Goal: Check status: Check status

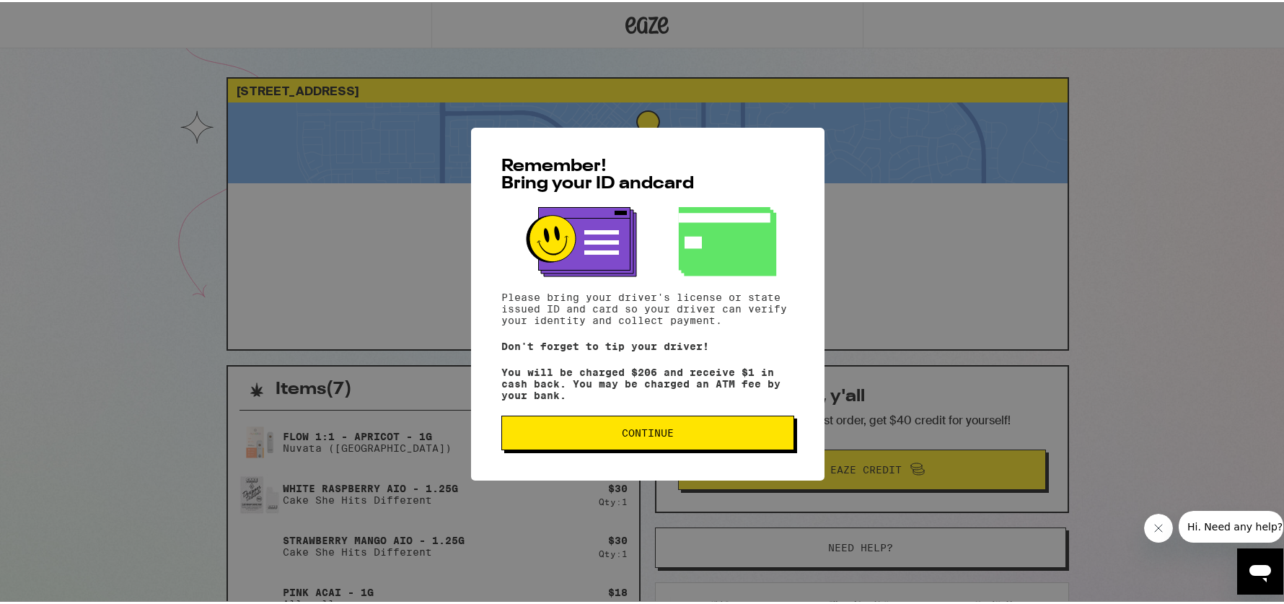
click at [631, 446] on button "Continue" at bounding box center [647, 430] width 293 height 35
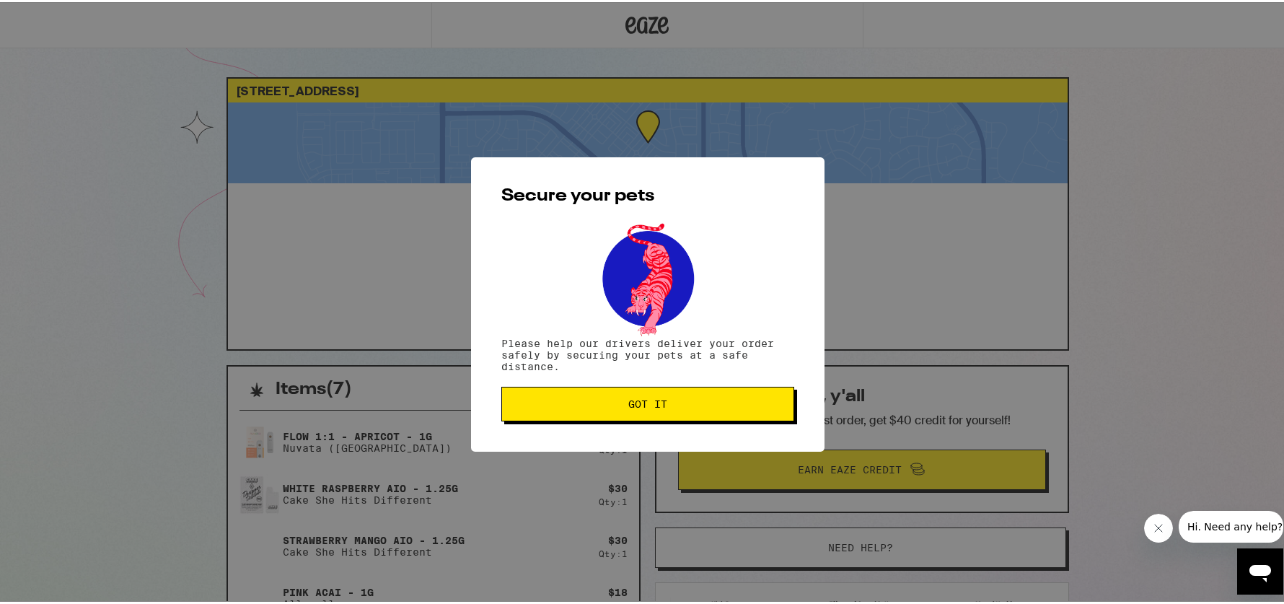
click at [628, 407] on span "Got it" at bounding box center [647, 402] width 39 height 10
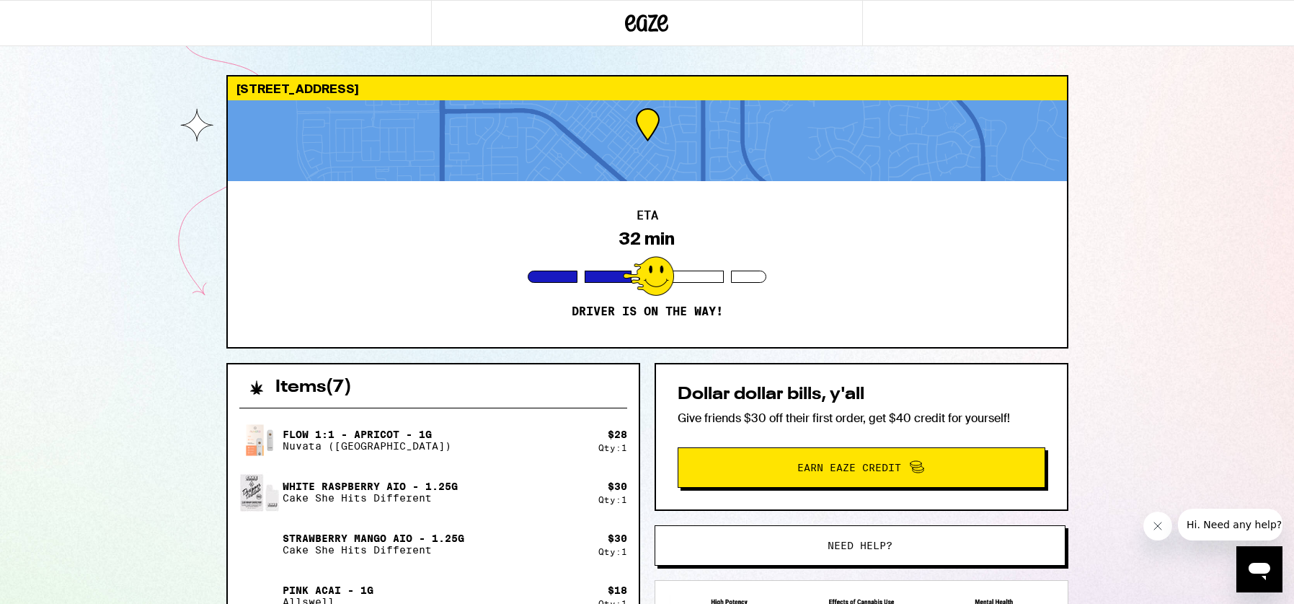
click at [1162, 529] on icon "Close message from company" at bounding box center [1158, 526] width 12 height 12
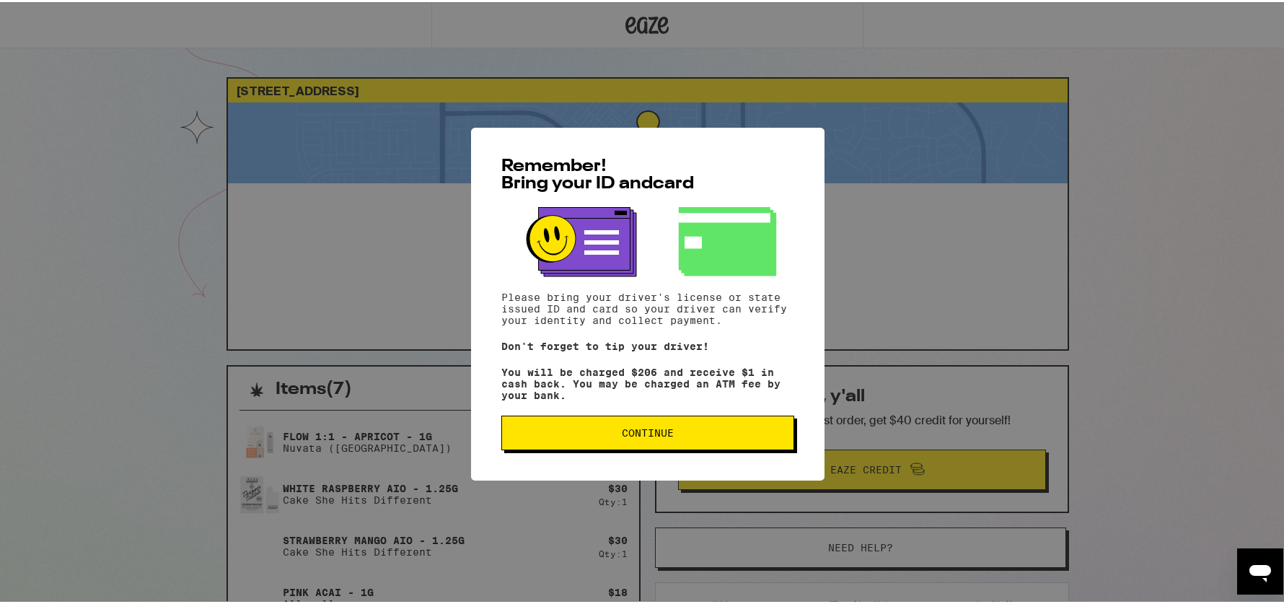
click at [601, 433] on span "Continue" at bounding box center [647, 430] width 268 height 10
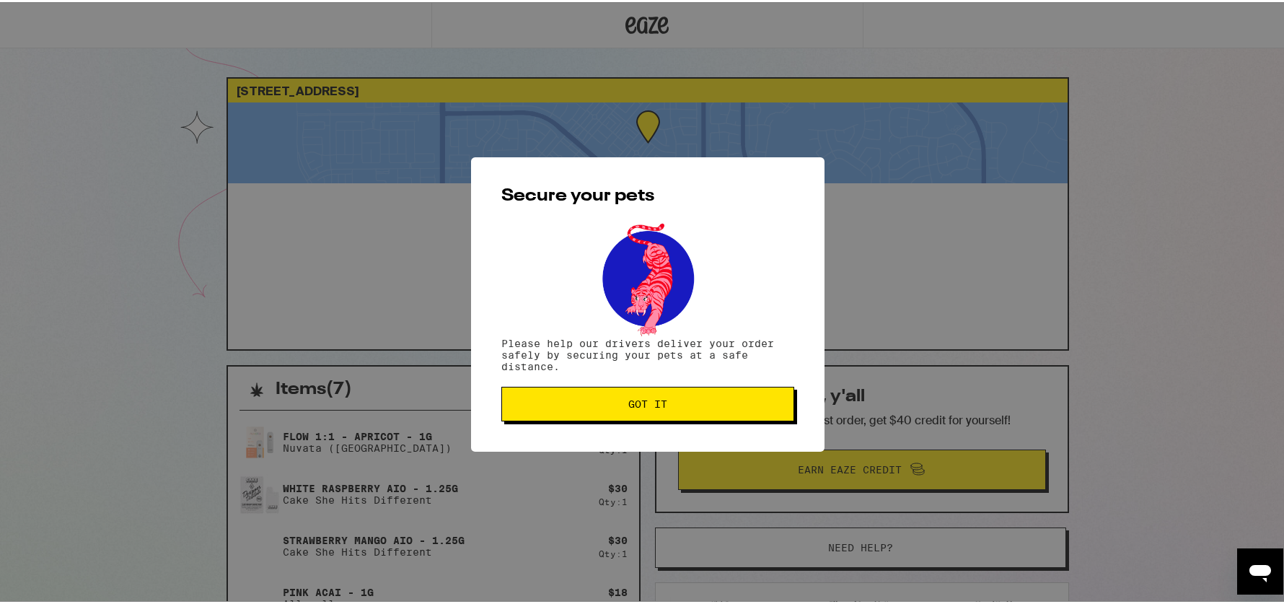
click at [600, 413] on button "Got it" at bounding box center [647, 401] width 293 height 35
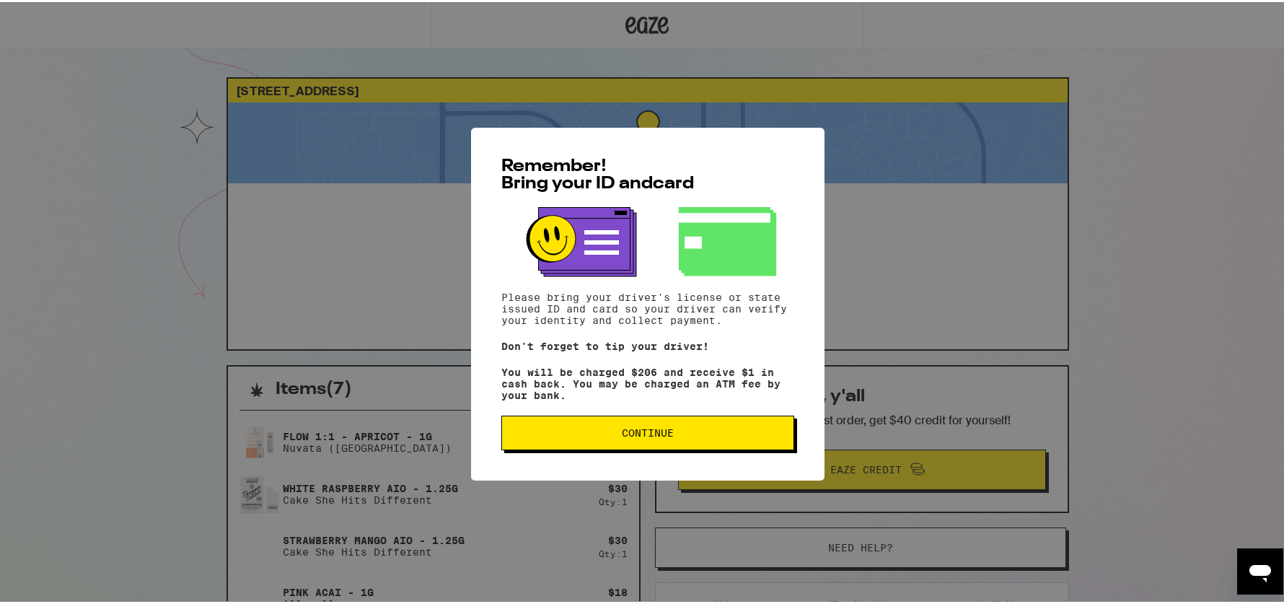
click at [579, 426] on button "Continue" at bounding box center [647, 430] width 293 height 35
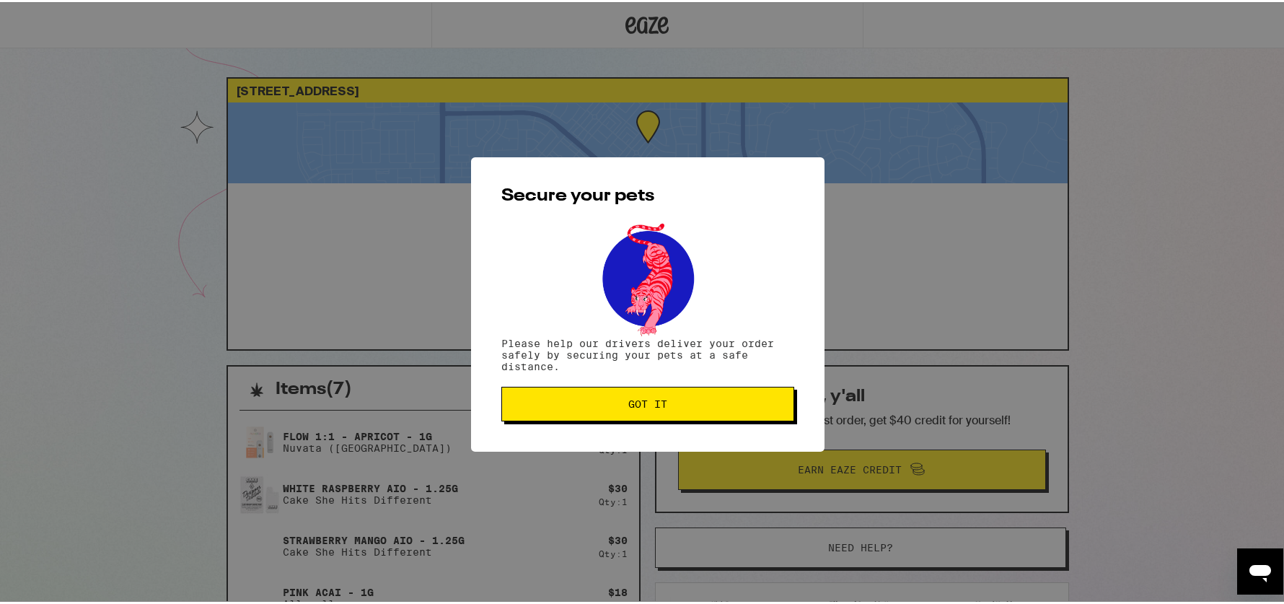
click at [603, 405] on span "Got it" at bounding box center [647, 402] width 268 height 10
